Goal: Transaction & Acquisition: Subscribe to service/newsletter

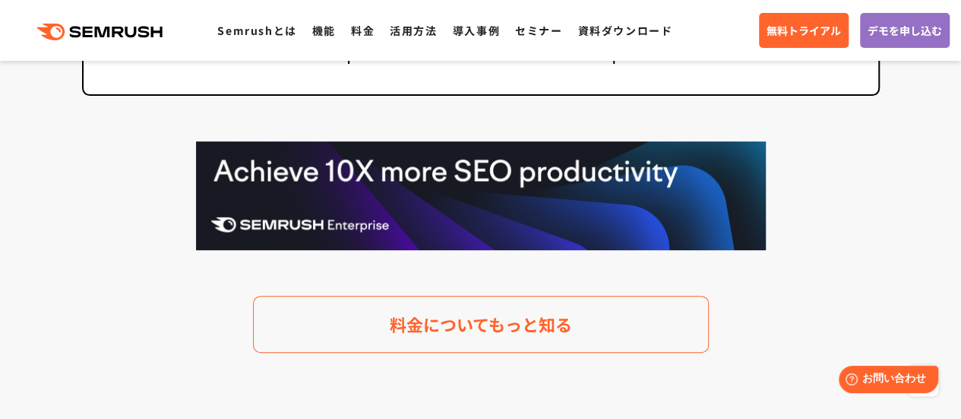
scroll to position [2658, 0]
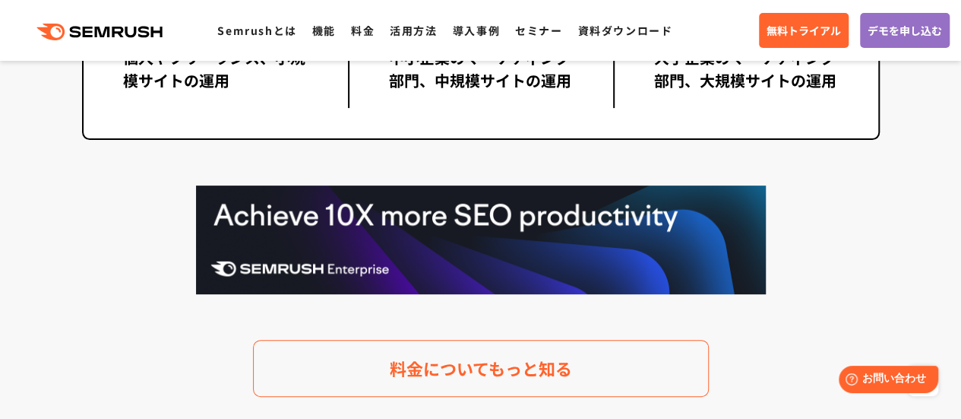
scroll to position [3114, 0]
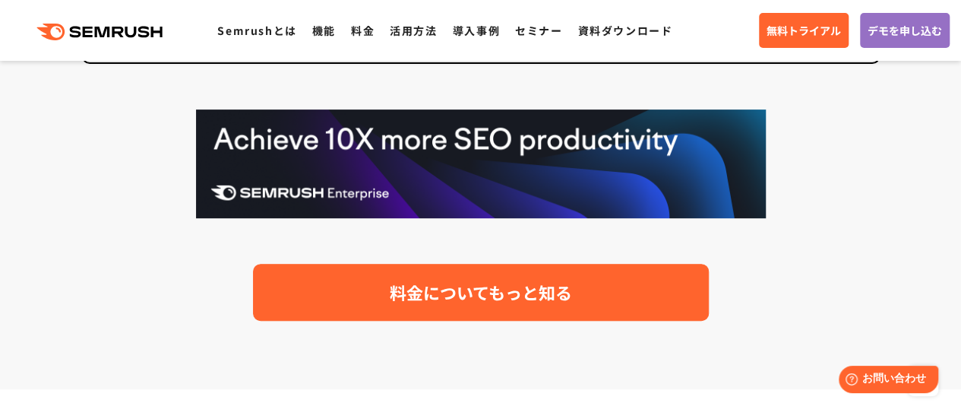
click at [495, 283] on span "料金についてもっと知る" at bounding box center [481, 292] width 182 height 27
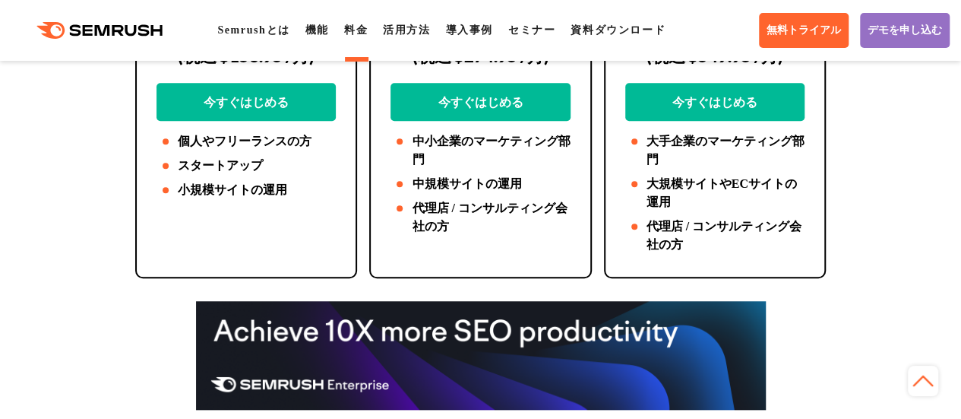
scroll to position [152, 0]
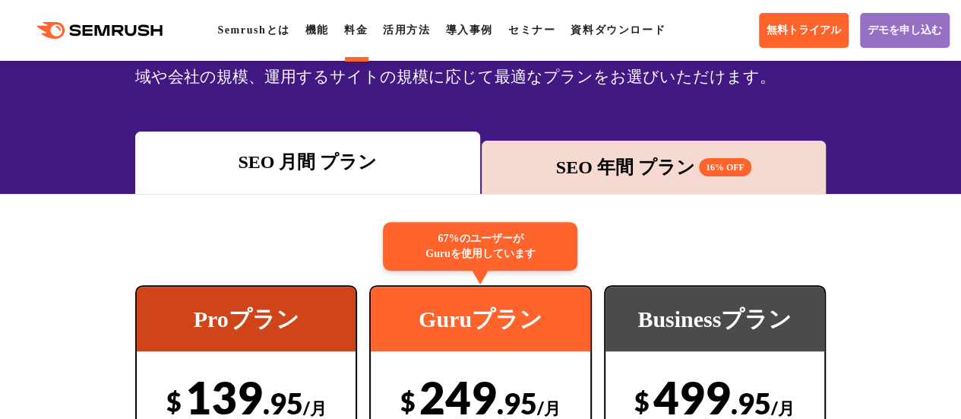
click at [595, 166] on div "SEO 年間 プラン 16% OFF" at bounding box center [653, 166] width 329 height 27
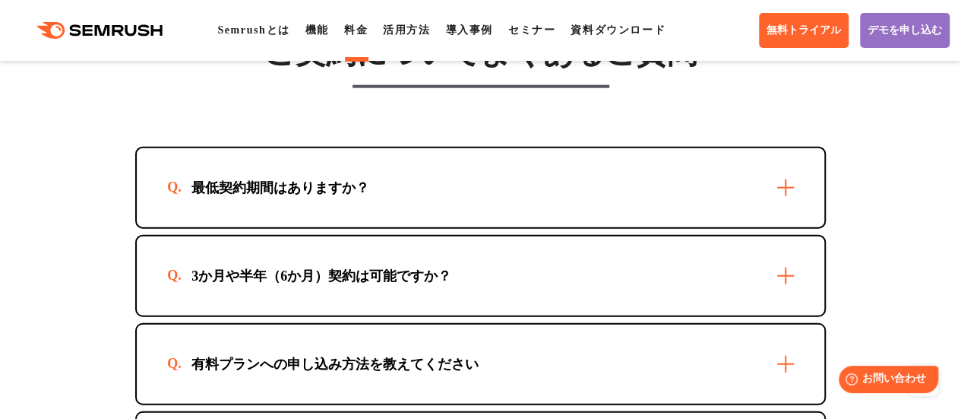
scroll to position [4709, 0]
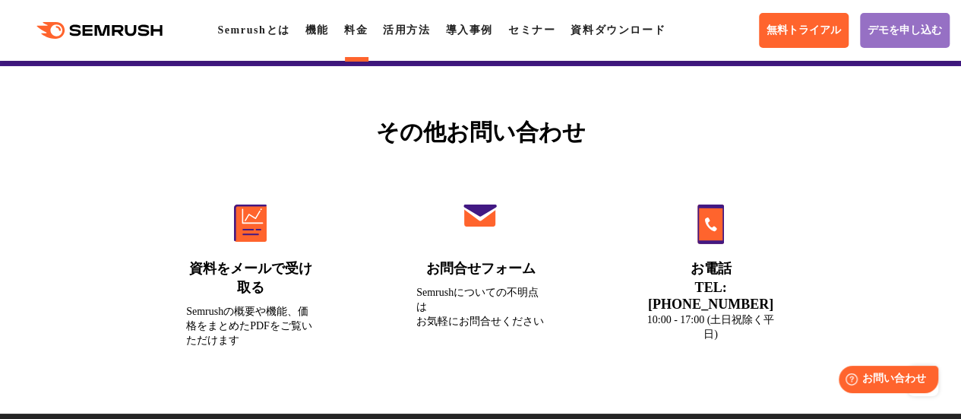
scroll to position [5621, 0]
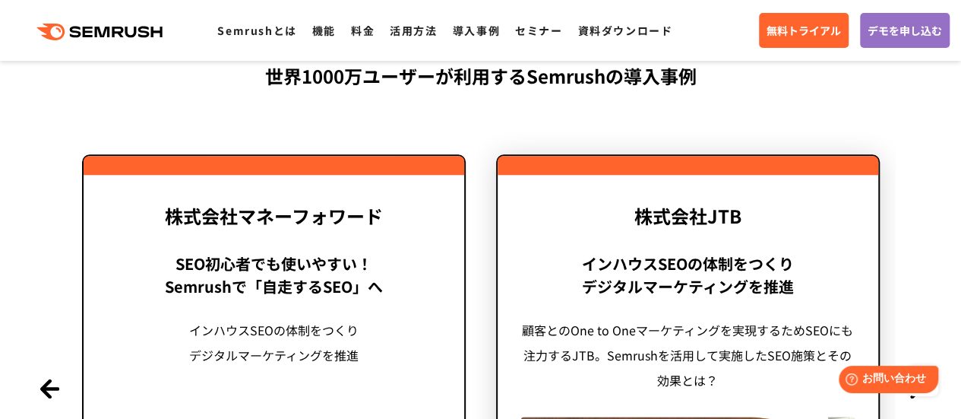
scroll to position [3615, 0]
